Goal: Task Accomplishment & Management: Manage account settings

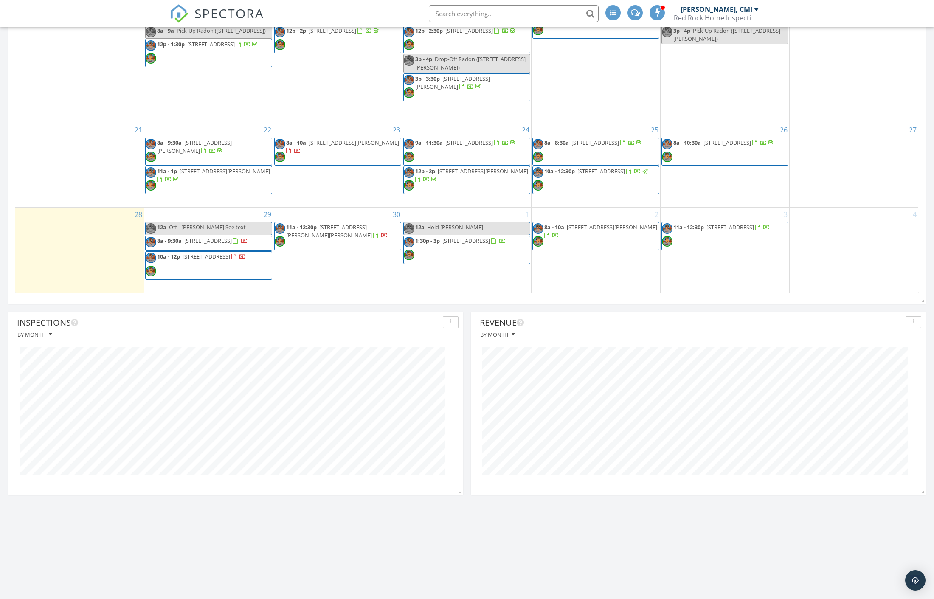
scroll to position [849, 0]
click at [220, 262] on span "10a - 12p [STREET_ADDRESS]" at bounding box center [196, 263] width 101 height 25
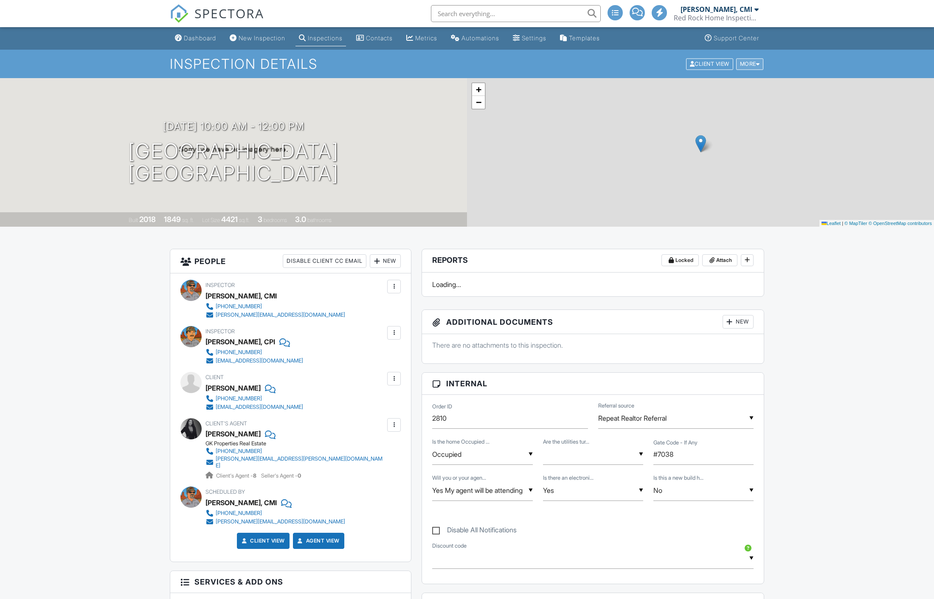
click at [754, 61] on div "More" at bounding box center [750, 63] width 28 height 11
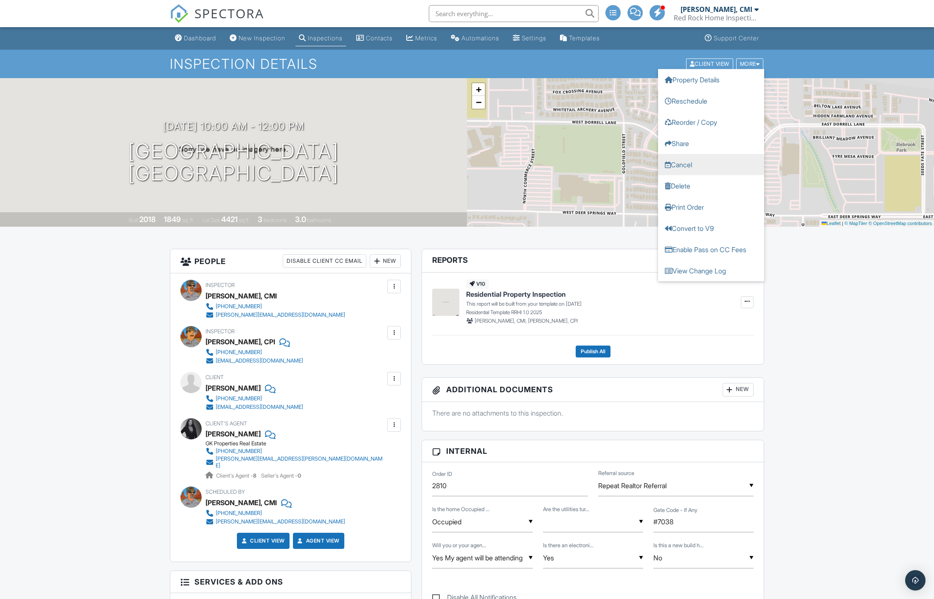
click at [688, 166] on link "Cancel" at bounding box center [711, 164] width 106 height 21
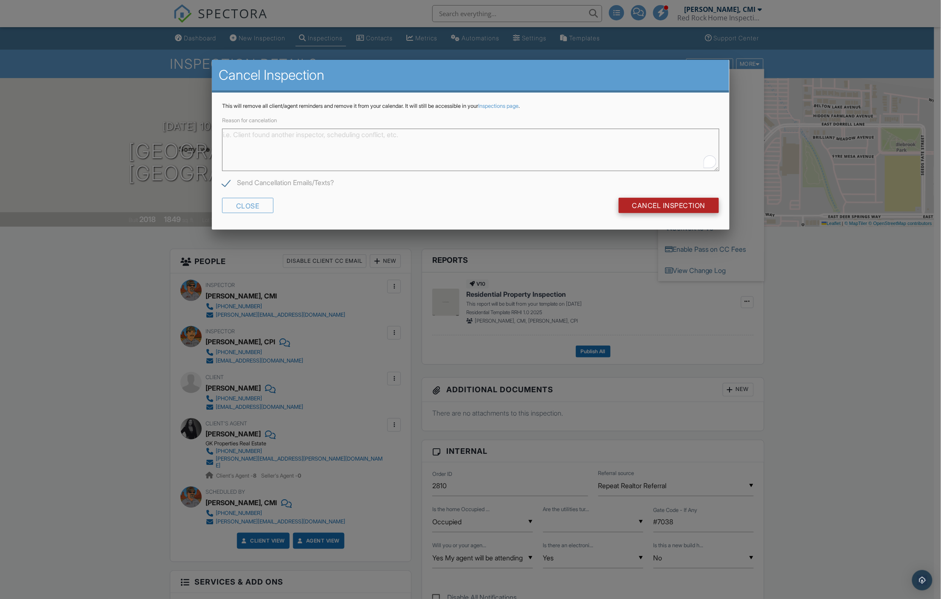
click at [666, 206] on input "Cancel Inspection" at bounding box center [669, 205] width 101 height 15
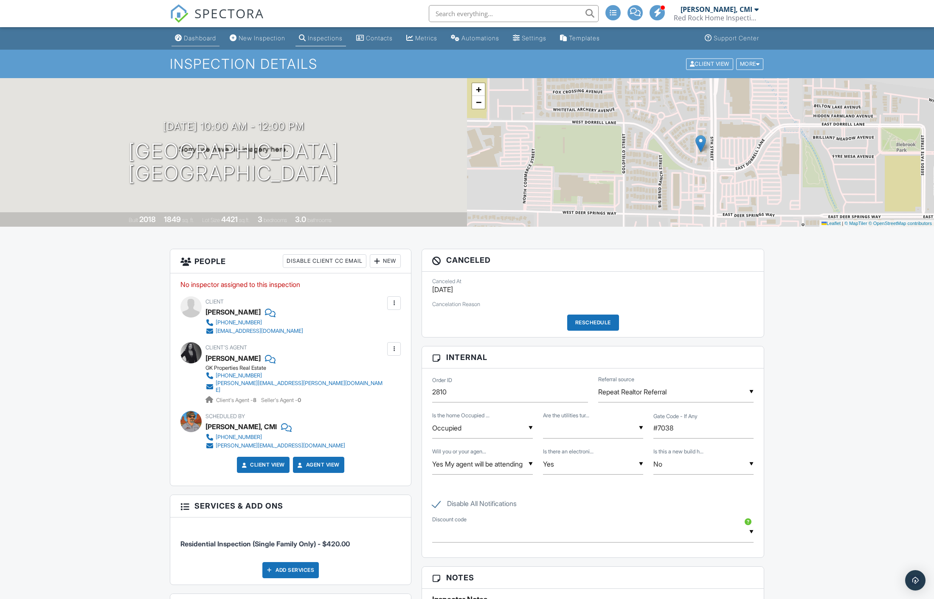
click at [202, 34] on div "Dashboard" at bounding box center [200, 37] width 32 height 7
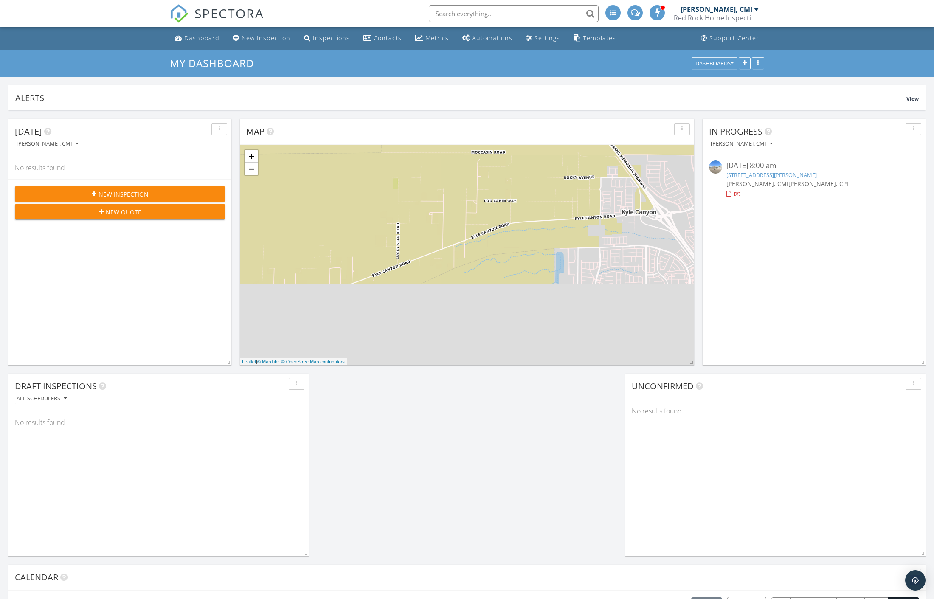
scroll to position [183, 454]
